Goal: Information Seeking & Learning: Learn about a topic

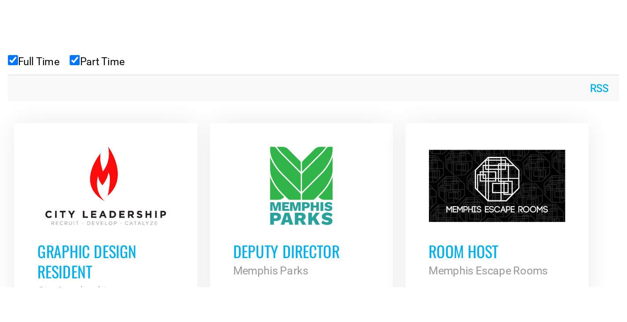
scroll to position [352, 0]
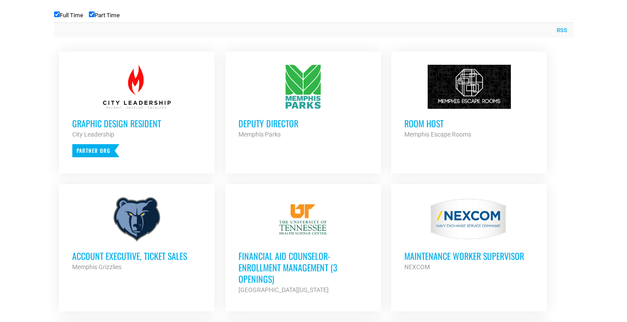
click at [131, 250] on h3 "Account Executive, Ticket Sales" at bounding box center [136, 255] width 129 height 11
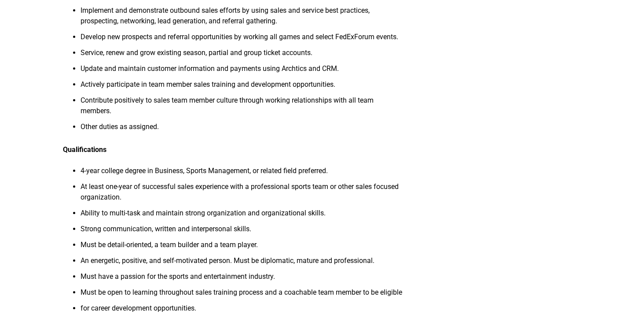
scroll to position [440, 0]
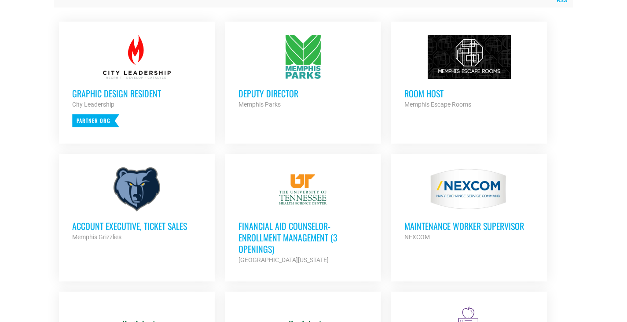
scroll to position [396, 0]
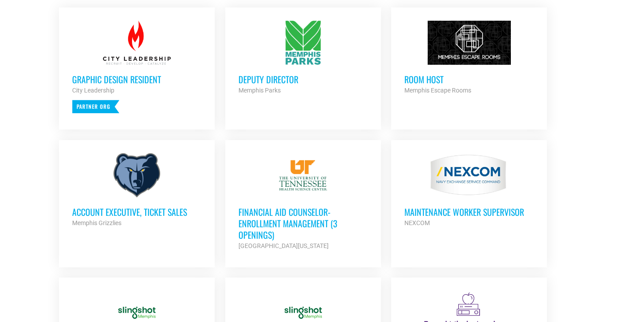
click at [313, 218] on h3 "Financial Aid Counselor-Enrollment Management (3 Openings)" at bounding box center [303, 223] width 129 height 34
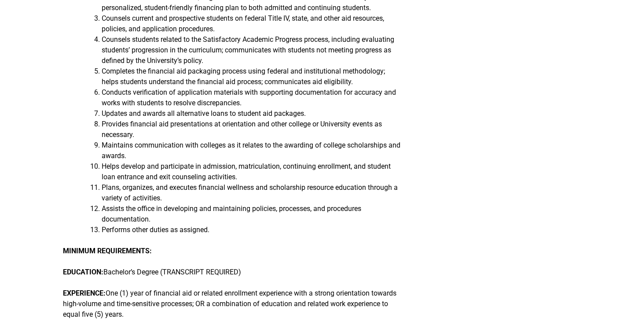
scroll to position [484, 0]
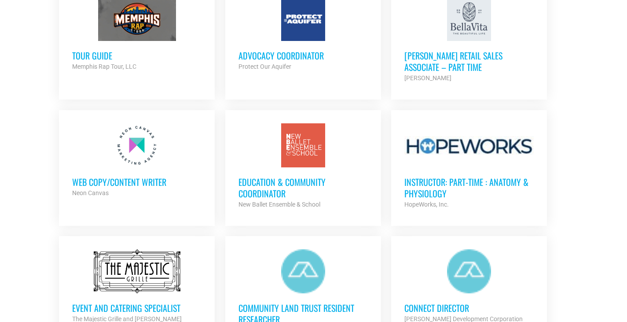
scroll to position [836, 0]
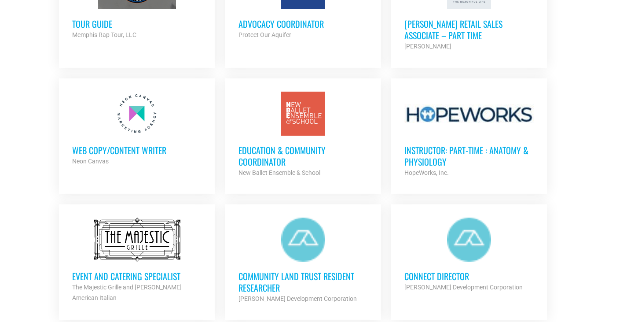
click at [110, 259] on div at bounding box center [136, 239] width 129 height 44
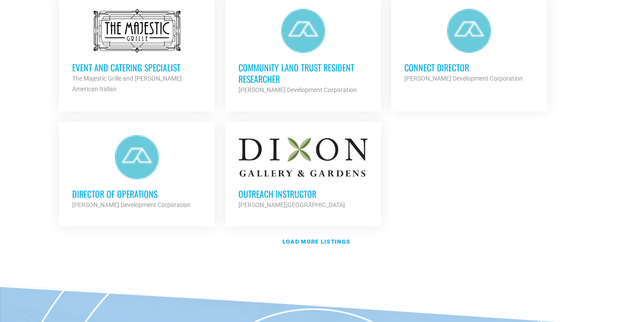
scroll to position [1056, 0]
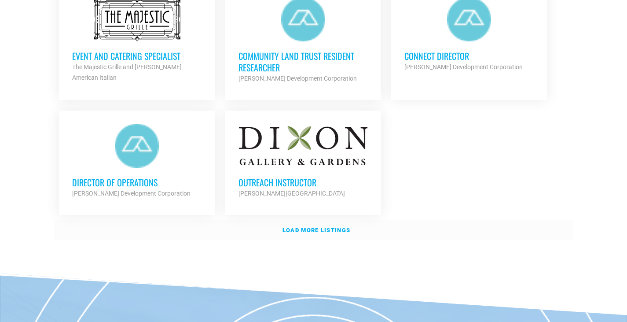
click at [352, 229] on link "Load more listings" at bounding box center [313, 230] width 519 height 20
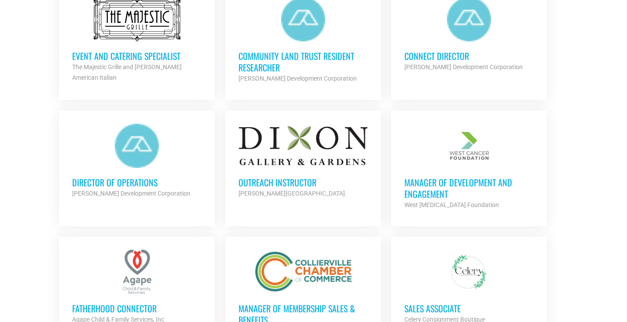
click at [299, 177] on h3 "Outreach Instructor" at bounding box center [303, 182] width 129 height 11
click at [476, 188] on h3 "Manager of Development and Engagement" at bounding box center [469, 188] width 129 height 23
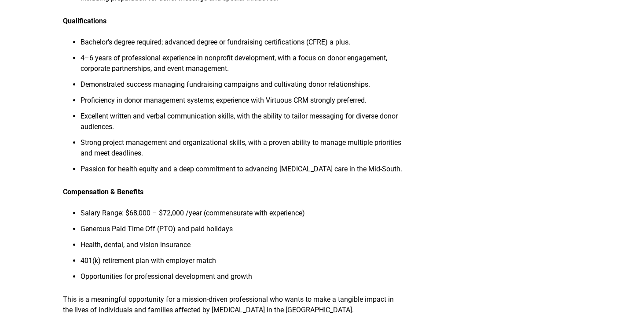
scroll to position [1056, 0]
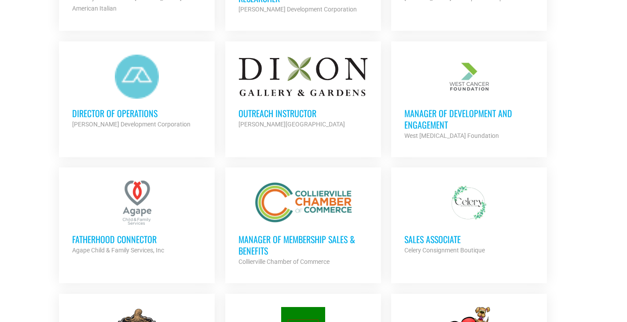
scroll to position [1144, 0]
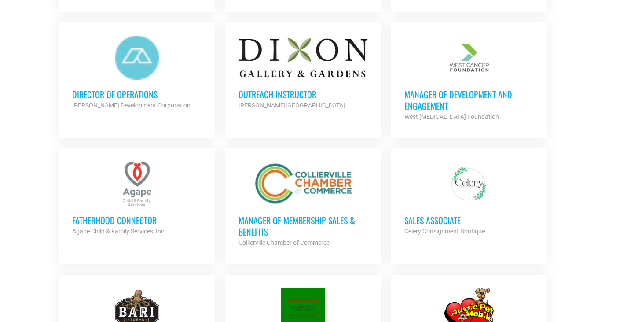
click at [110, 171] on div at bounding box center [136, 184] width 129 height 44
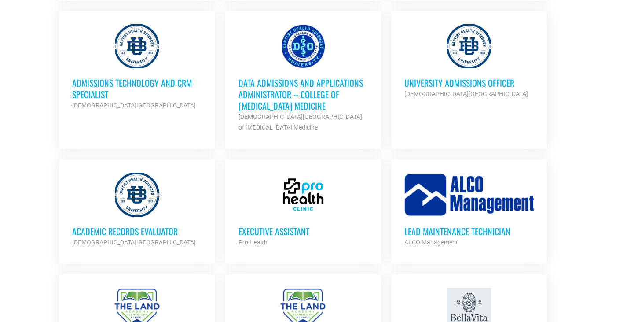
scroll to position [1541, 0]
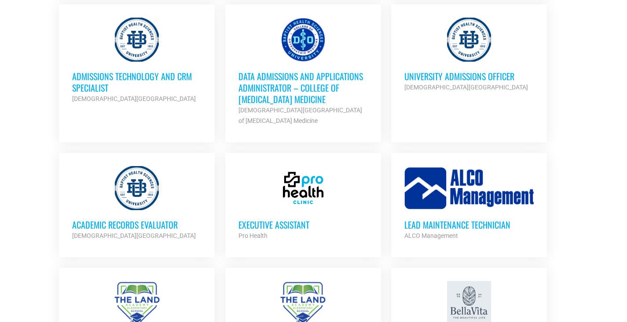
click at [154, 83] on h3 "Admissions Technology and CRM Specialist" at bounding box center [136, 81] width 129 height 23
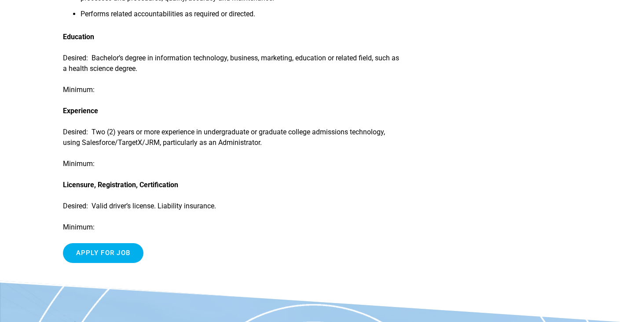
scroll to position [704, 0]
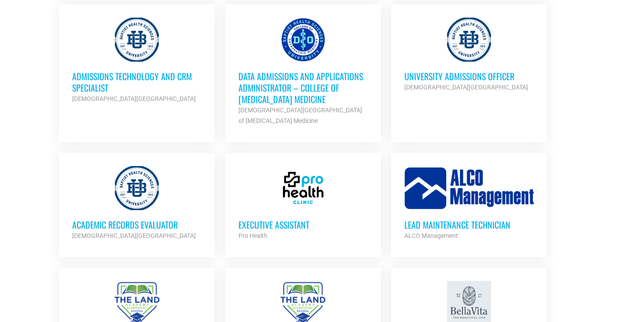
click at [482, 87] on strong "Baptist Health Sciences University" at bounding box center [467, 87] width 124 height 7
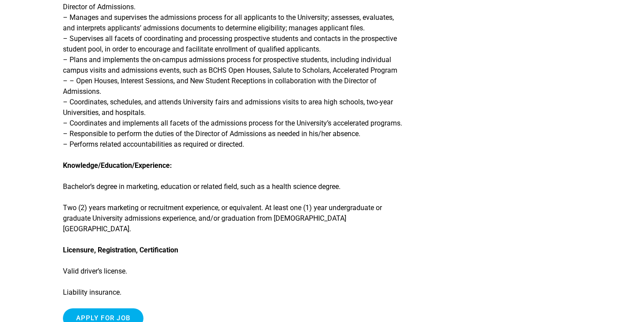
scroll to position [264, 0]
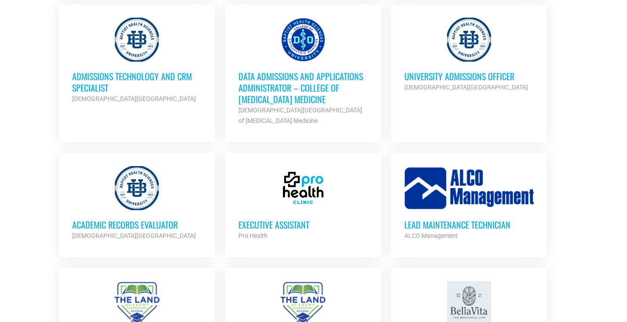
click at [276, 203] on div at bounding box center [303, 188] width 129 height 44
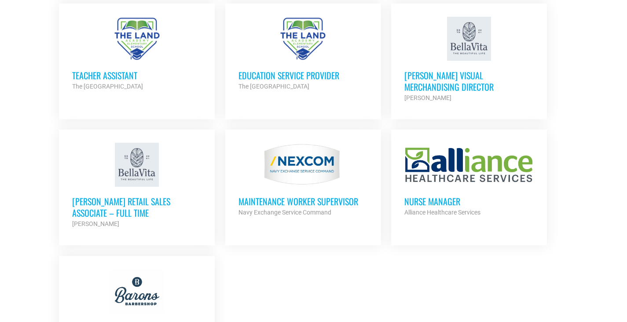
scroll to position [1981, 0]
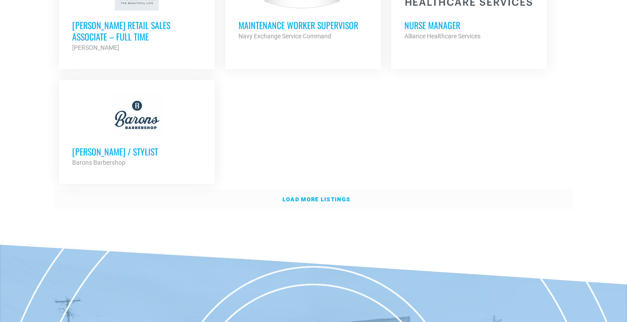
click at [320, 196] on strong "Load more listings" at bounding box center [317, 199] width 68 height 7
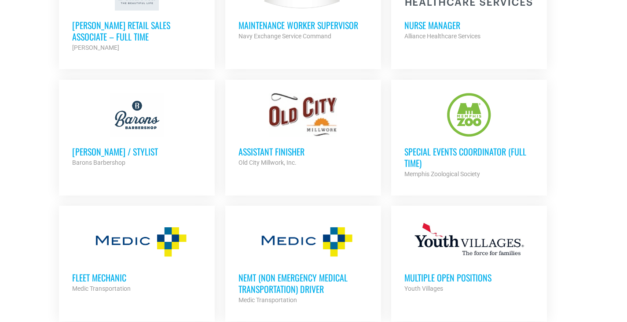
click at [456, 117] on div at bounding box center [469, 115] width 129 height 44
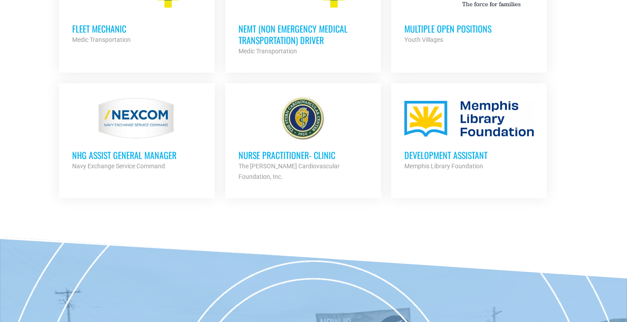
scroll to position [2245, 0]
